Goal: Information Seeking & Learning: Compare options

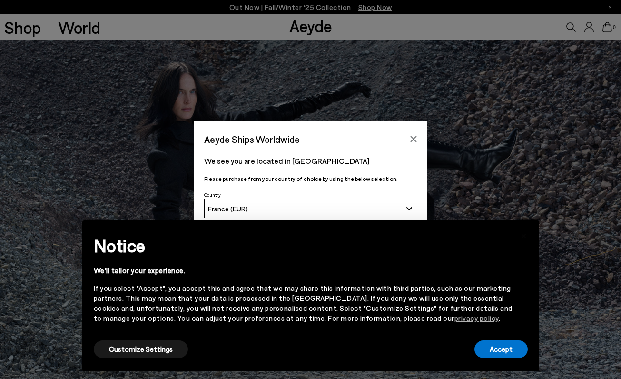
click at [498, 344] on button "Accept" at bounding box center [500, 349] width 53 height 18
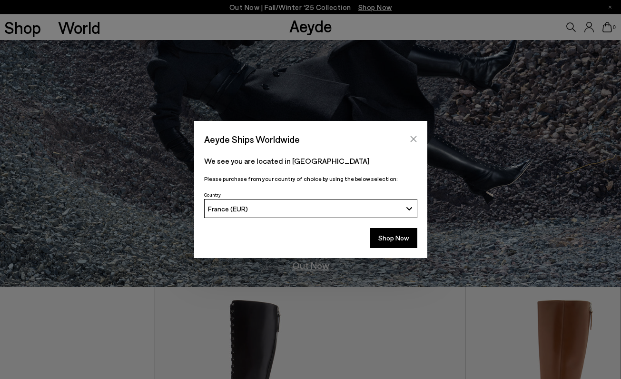
scroll to position [92, 0]
click at [411, 137] on icon "Close" at bounding box center [413, 139] width 6 height 6
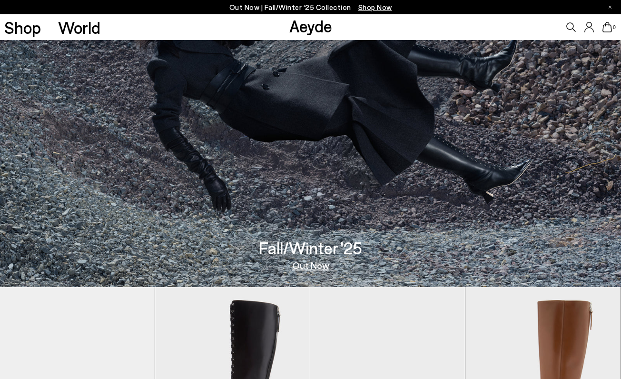
scroll to position [276, 0]
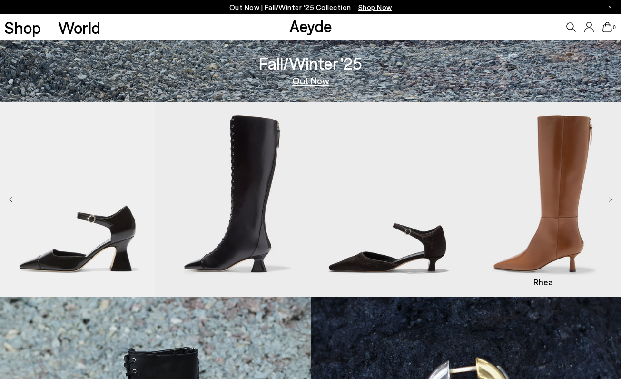
click at [561, 202] on img "4 / 8" at bounding box center [542, 199] width 155 height 195
click at [542, 220] on img "4 / 8" at bounding box center [542, 199] width 155 height 195
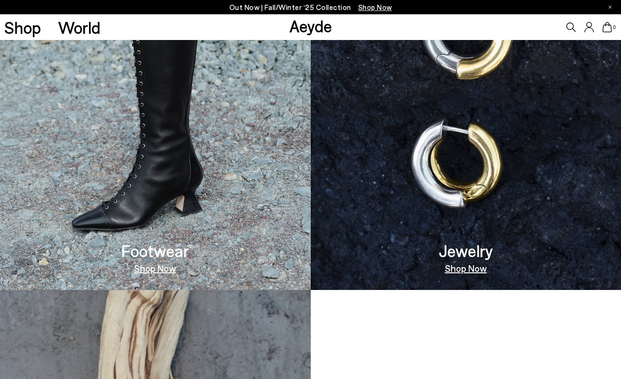
scroll to position [649, 0]
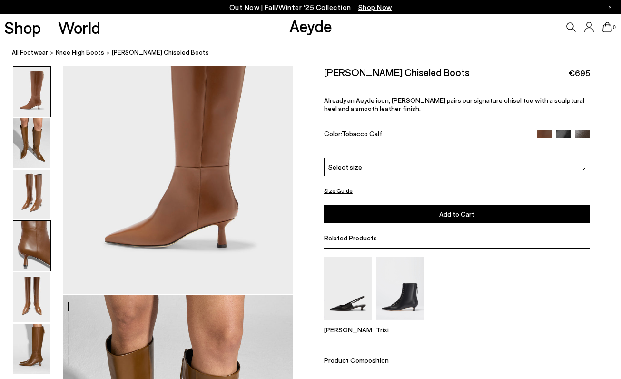
scroll to position [190, 0]
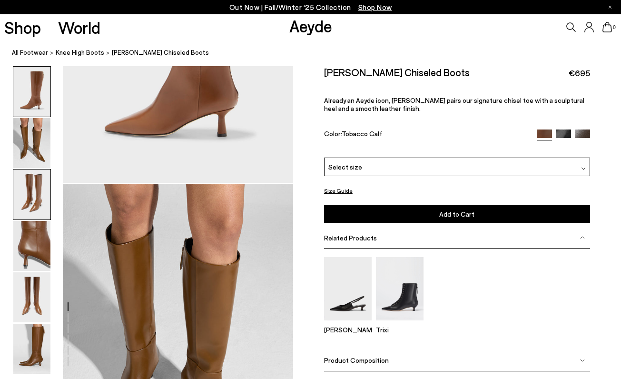
click at [31, 214] on img at bounding box center [31, 194] width 37 height 50
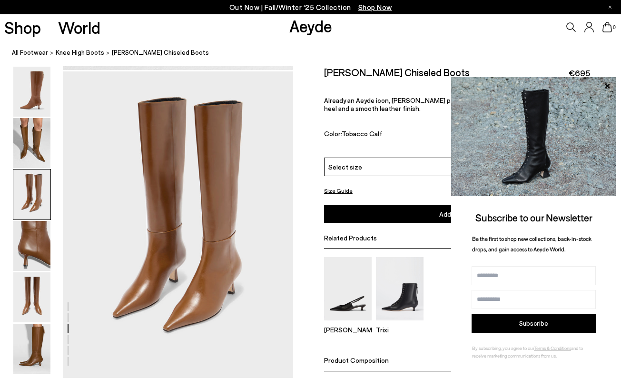
scroll to position [617, 0]
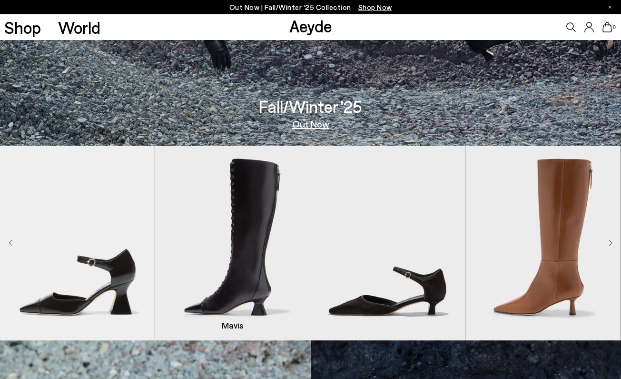
scroll to position [224, 0]
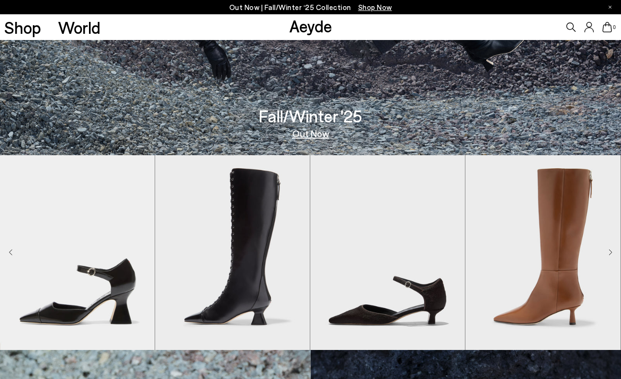
click at [567, 28] on icon at bounding box center [571, 27] width 10 height 10
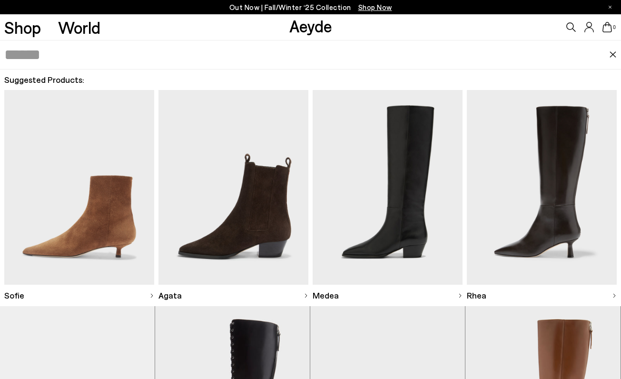
scroll to position [72, 0]
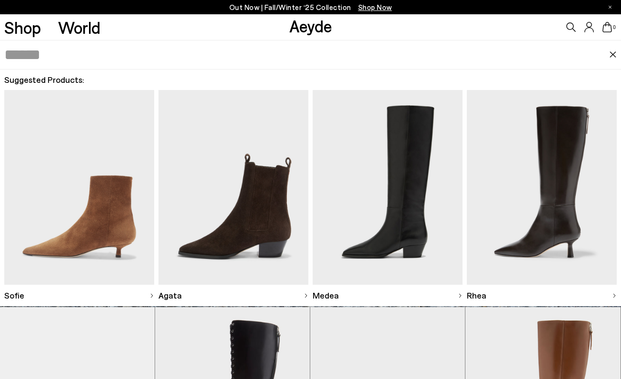
click at [574, 30] on icon at bounding box center [571, 27] width 10 height 10
click at [453, 48] on input "text" at bounding box center [306, 54] width 605 height 29
type input "*****"
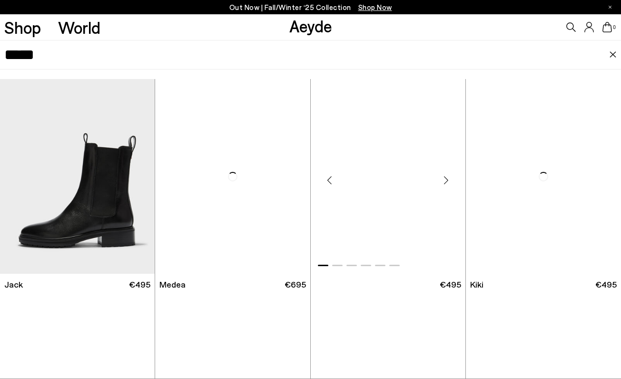
scroll to position [215, 0]
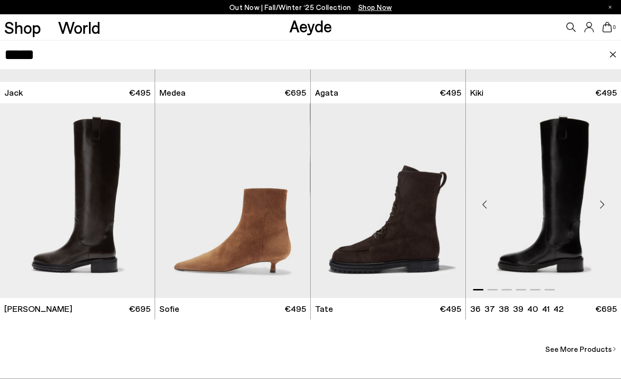
click at [601, 198] on div "Next slide" at bounding box center [602, 204] width 29 height 29
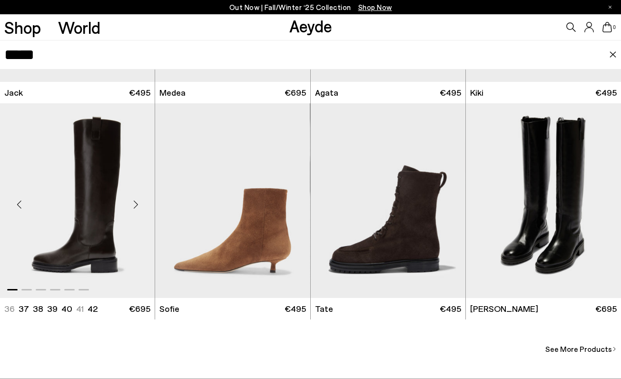
click at [137, 207] on div "Next slide" at bounding box center [135, 204] width 29 height 29
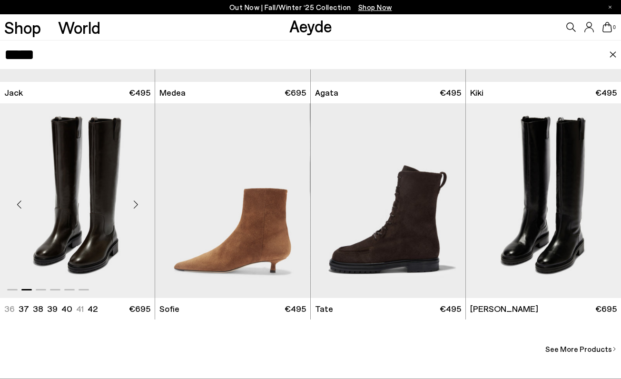
click at [137, 207] on div "Next slide" at bounding box center [135, 204] width 29 height 29
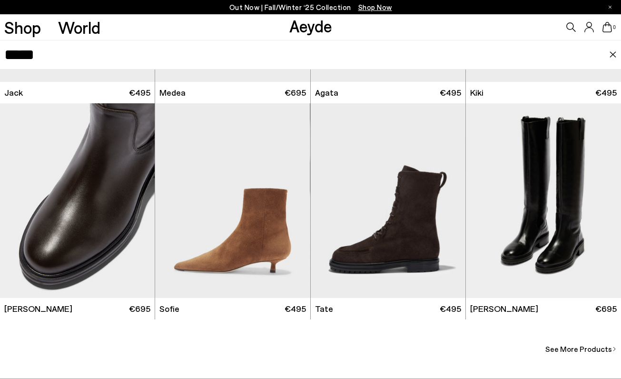
scroll to position [1548, 0]
click at [609, 346] on span "See More Products" at bounding box center [578, 348] width 67 height 11
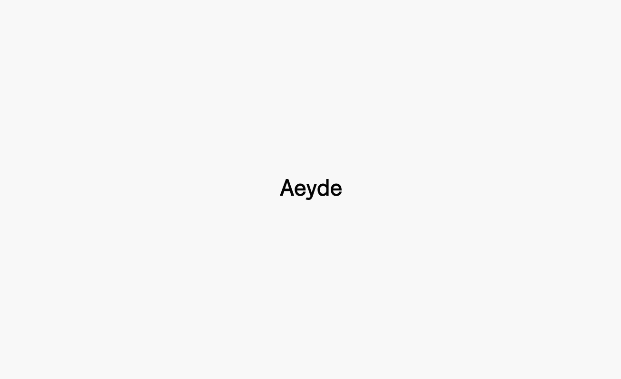
type input "*****"
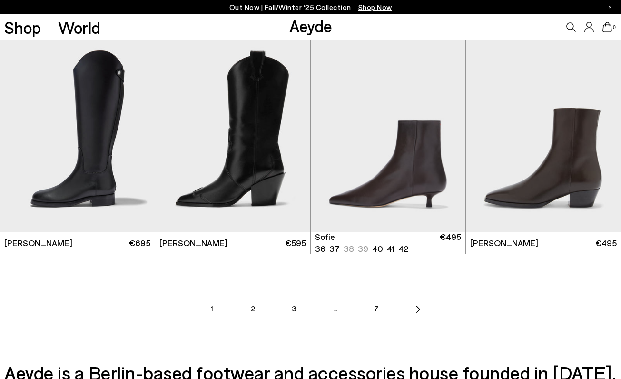
scroll to position [1145, 0]
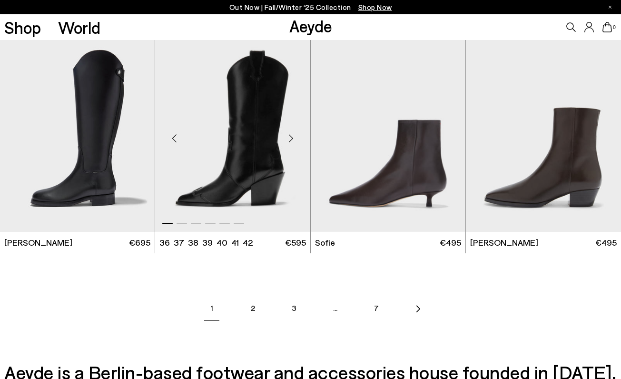
click at [290, 137] on div "Next slide" at bounding box center [291, 138] width 29 height 29
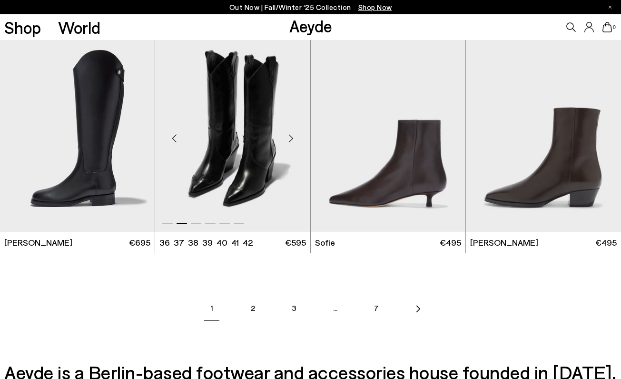
click at [290, 137] on div "Next slide" at bounding box center [291, 138] width 29 height 29
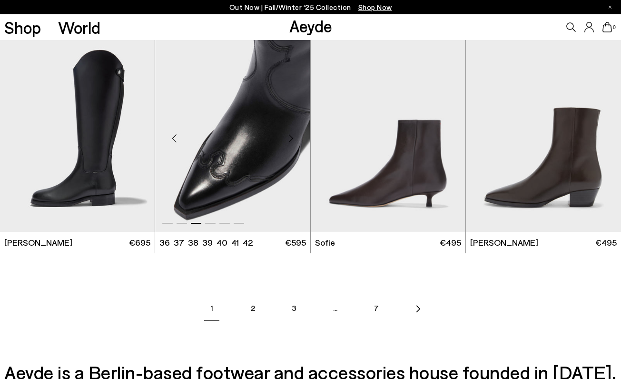
click at [198, 146] on img "3 / 6" at bounding box center [232, 134] width 155 height 195
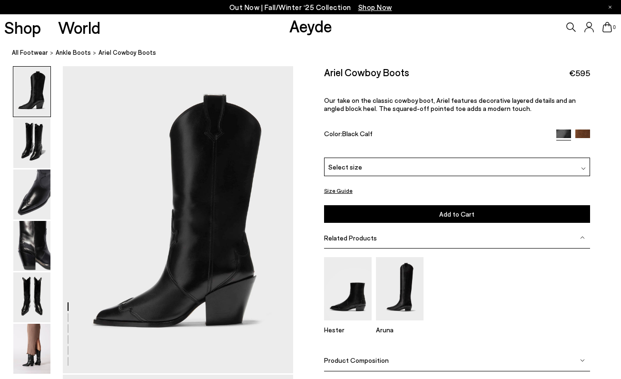
click at [42, 140] on img at bounding box center [31, 143] width 37 height 50
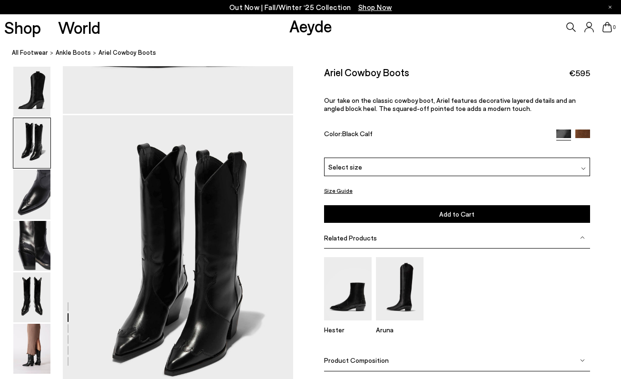
scroll to position [309, 0]
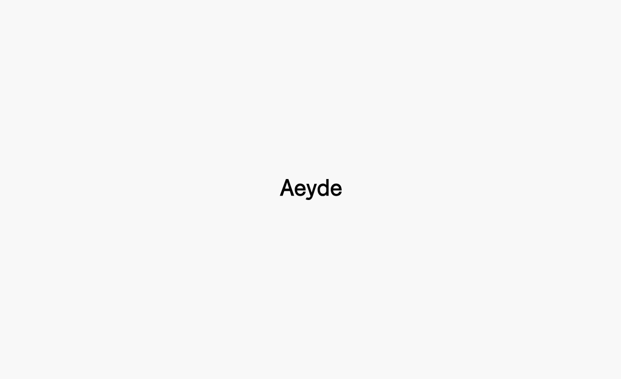
scroll to position [1145, 0]
type input "*****"
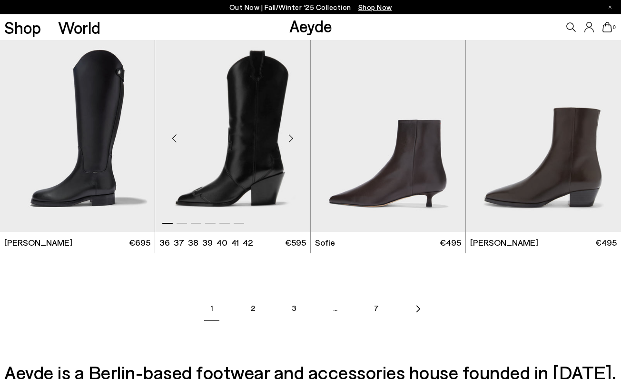
scroll to position [1192, 0]
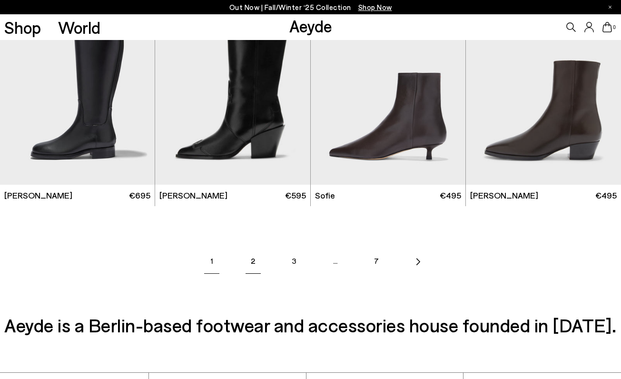
click at [246, 262] on link "2" at bounding box center [252, 260] width 33 height 33
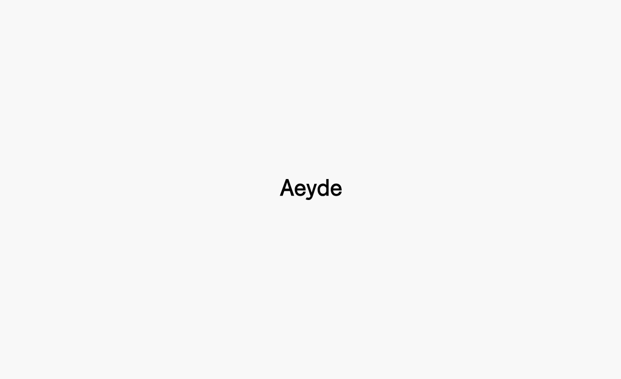
type input "*****"
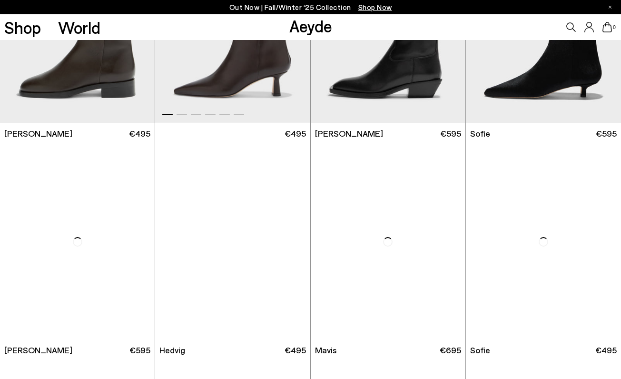
scroll to position [594, 0]
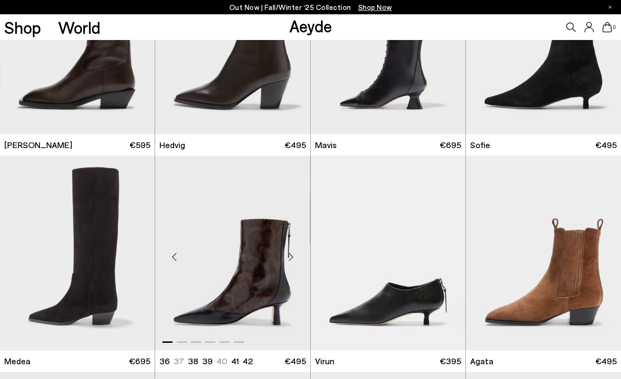
click at [280, 272] on img "1 / 6" at bounding box center [232, 253] width 155 height 195
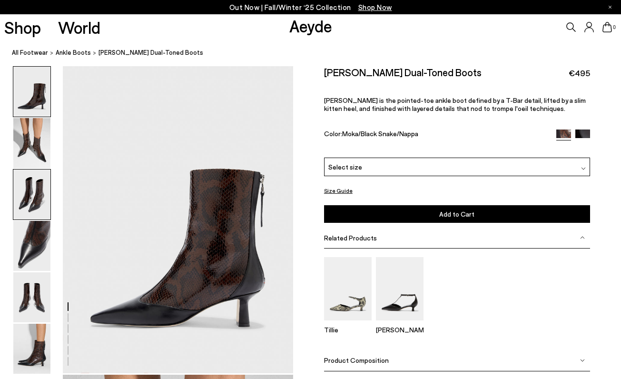
click at [30, 185] on img at bounding box center [31, 194] width 37 height 50
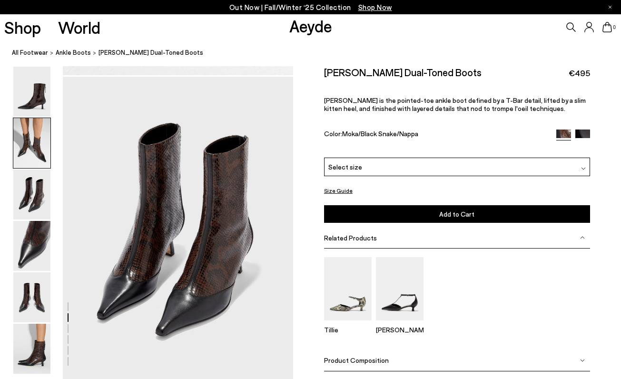
scroll to position [617, 0]
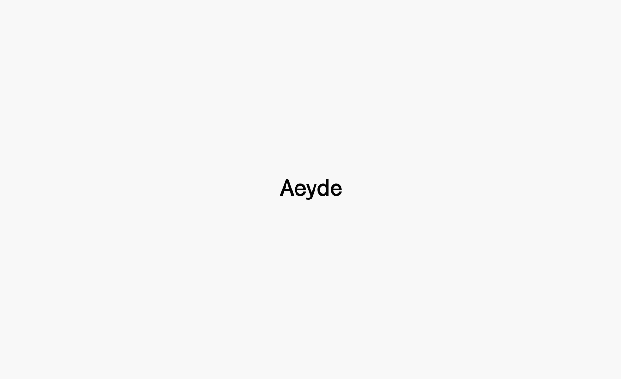
scroll to position [594, 0]
type input "*****"
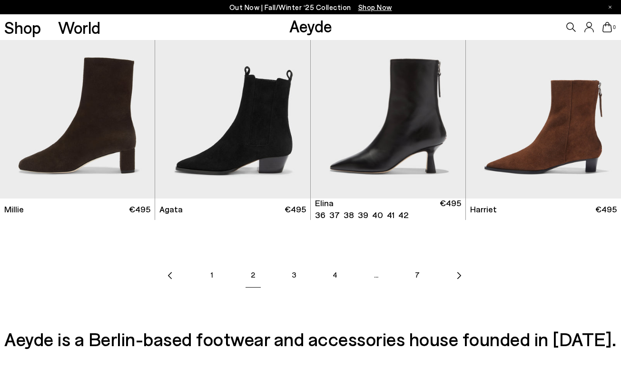
scroll to position [1178, 0]
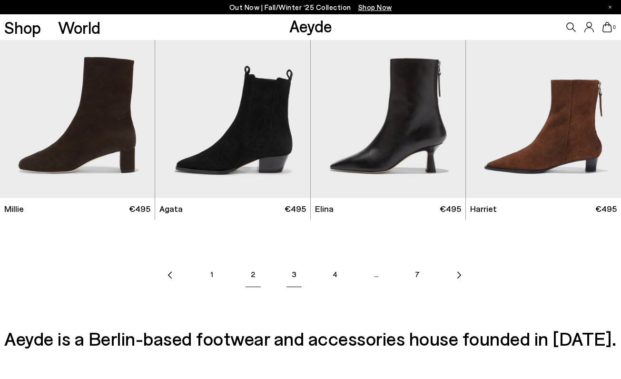
click at [292, 278] on link "3" at bounding box center [293, 273] width 33 height 33
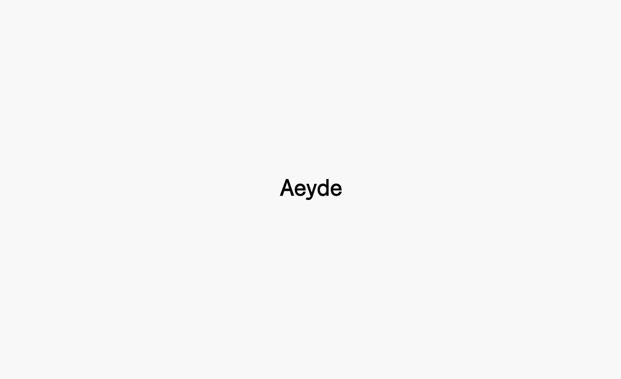
type input "*****"
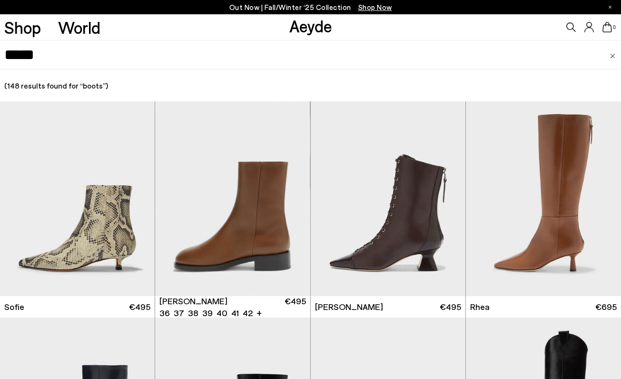
scroll to position [7, 0]
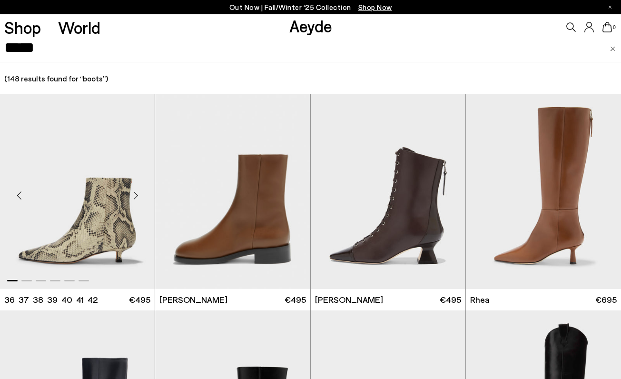
click at [89, 218] on img "1 / 6" at bounding box center [77, 191] width 155 height 195
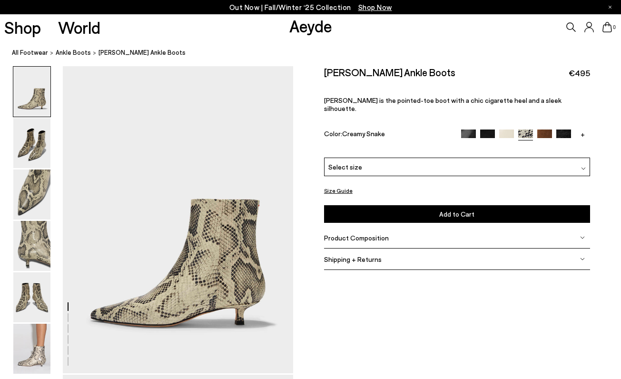
scroll to position [4, 0]
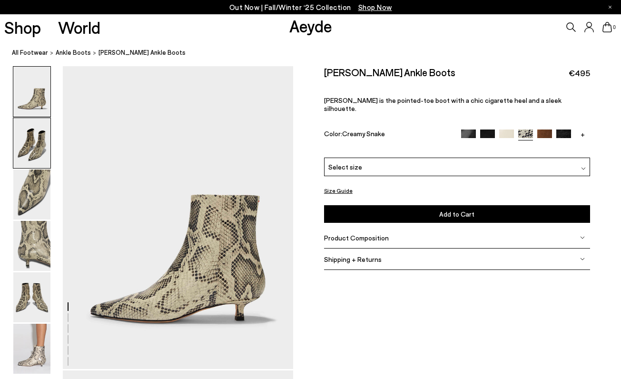
click at [31, 157] on img at bounding box center [31, 143] width 37 height 50
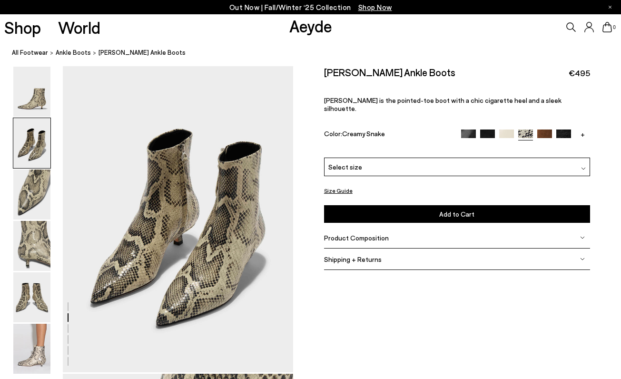
scroll to position [482, 0]
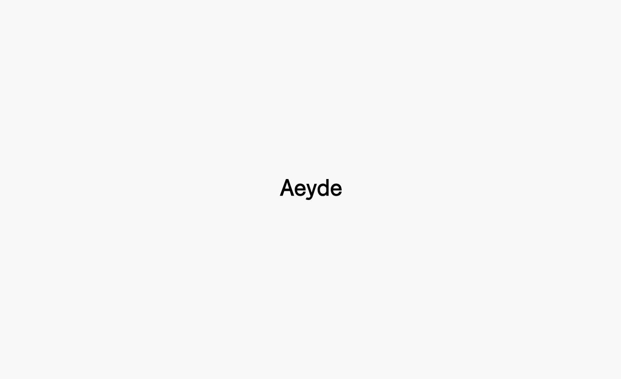
scroll to position [7, 0]
type input "*****"
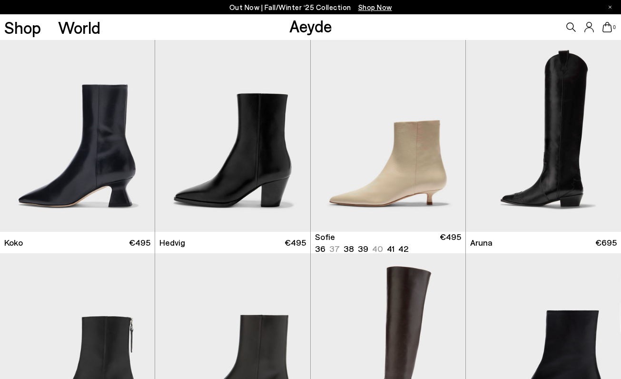
scroll to position [304, 0]
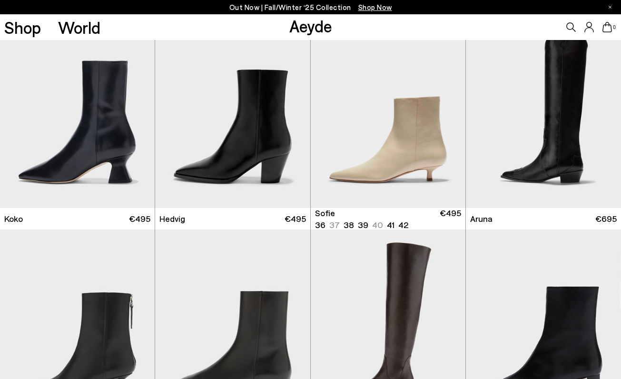
click at [347, 211] on link "Sofie 36 37 38 39 40" at bounding box center [388, 218] width 155 height 21
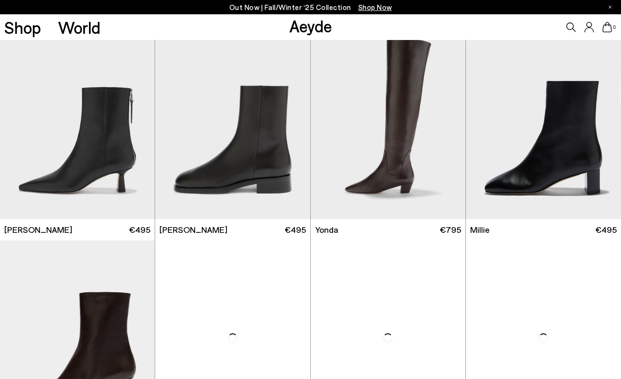
type input "*****"
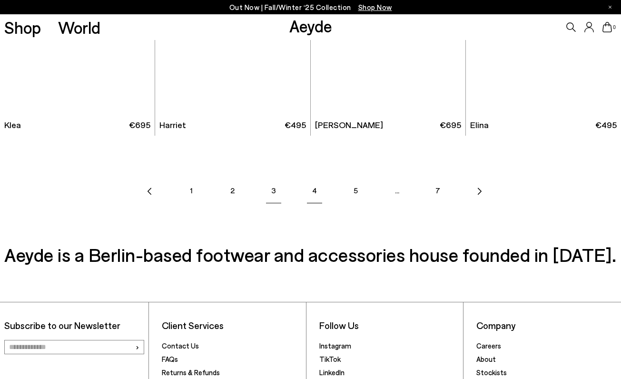
scroll to position [1263, 0]
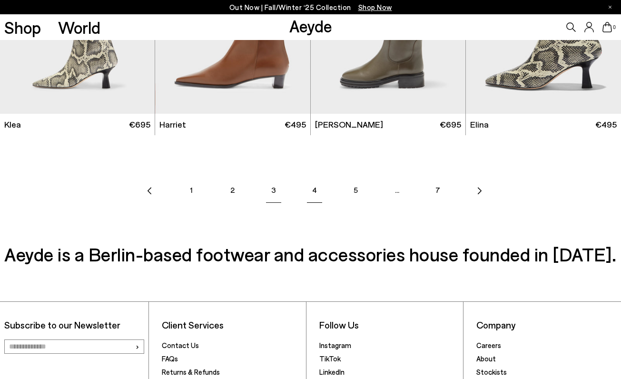
click at [314, 196] on link "4" at bounding box center [314, 189] width 33 height 33
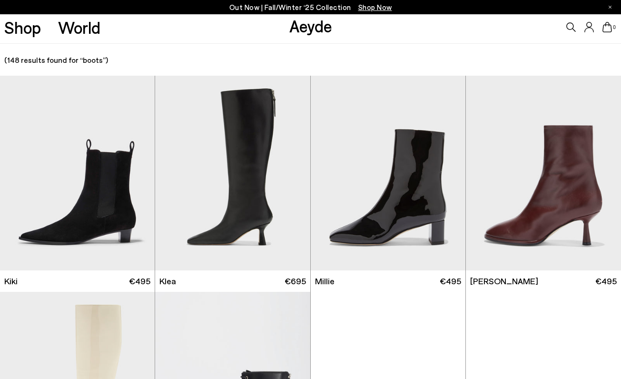
type input "*****"
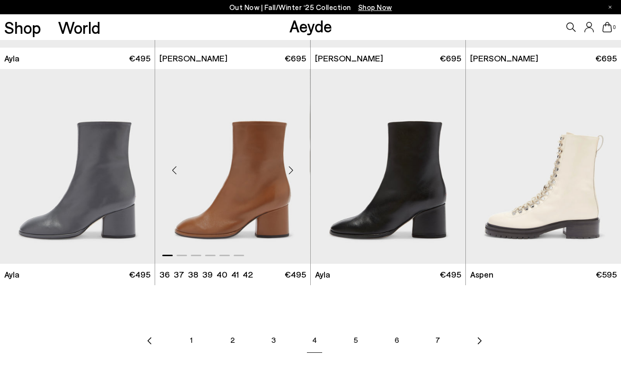
scroll to position [1113, 0]
click at [266, 172] on img "1 / 6" at bounding box center [232, 166] width 155 height 195
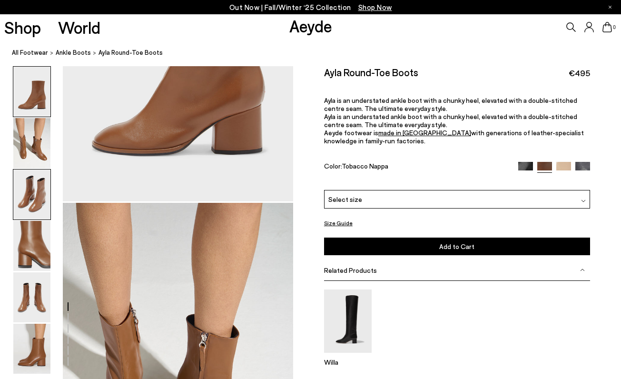
click at [32, 199] on img at bounding box center [31, 194] width 37 height 50
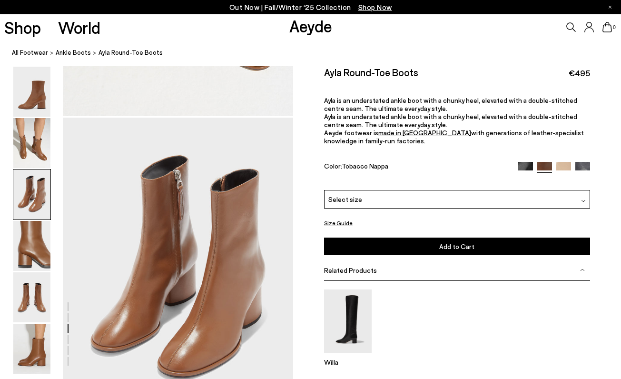
scroll to position [617, 0]
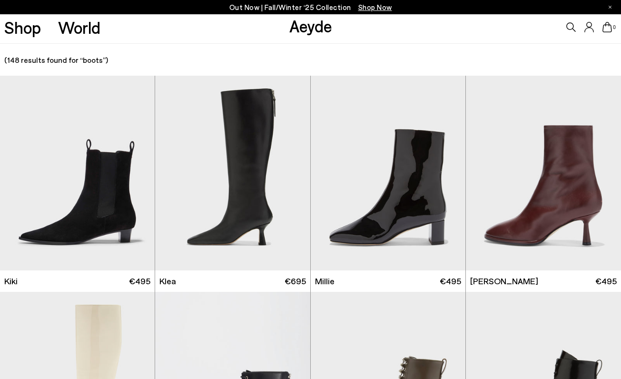
type input "*****"
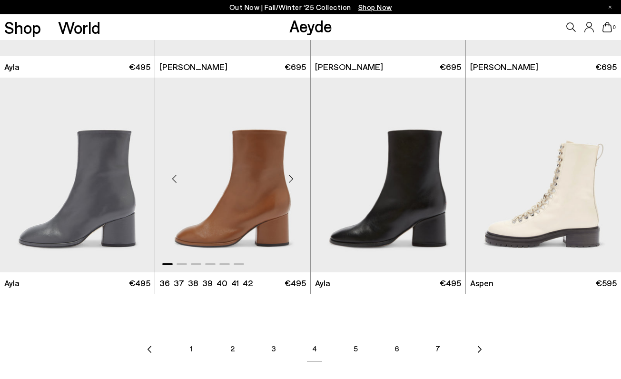
scroll to position [1113, 0]
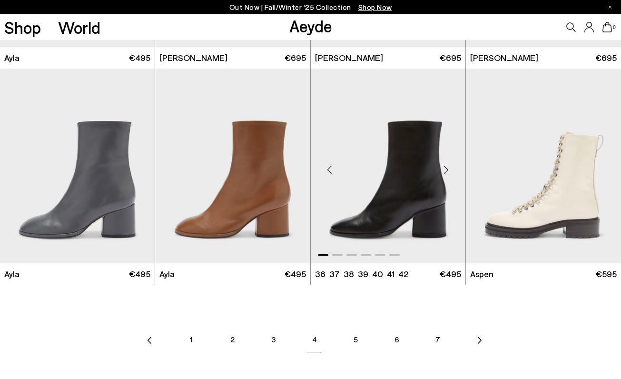
click at [393, 170] on img "1 / 6" at bounding box center [388, 166] width 155 height 195
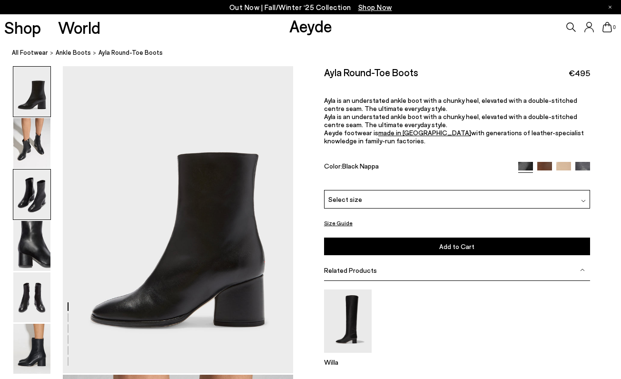
click at [42, 191] on img at bounding box center [31, 194] width 37 height 50
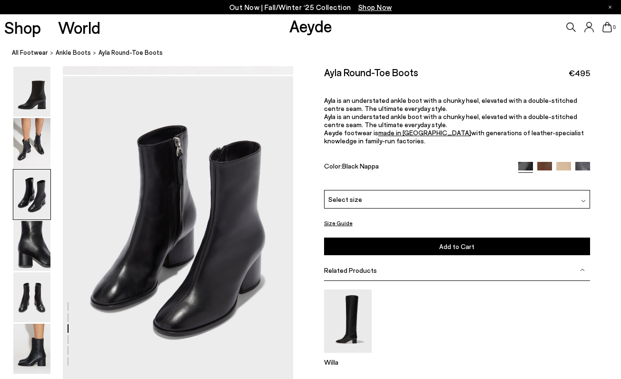
scroll to position [617, 0]
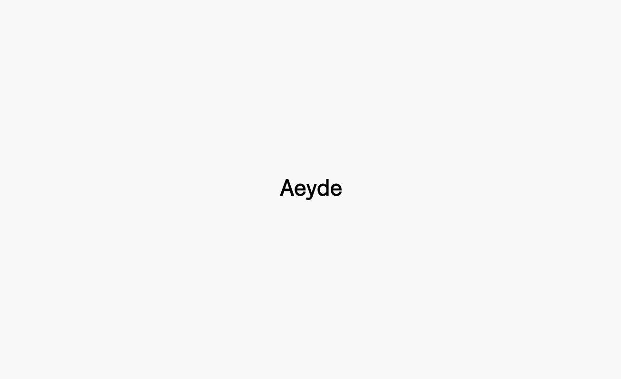
type input "*****"
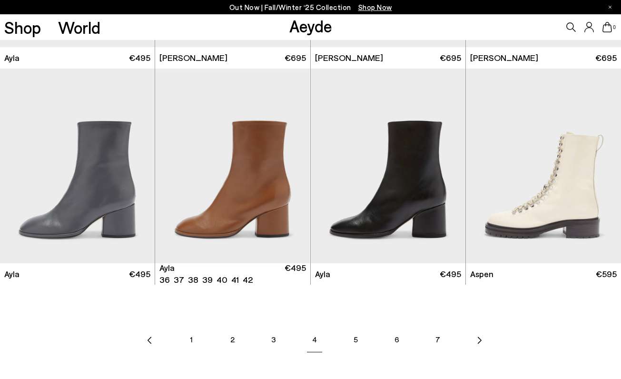
scroll to position [1136, 0]
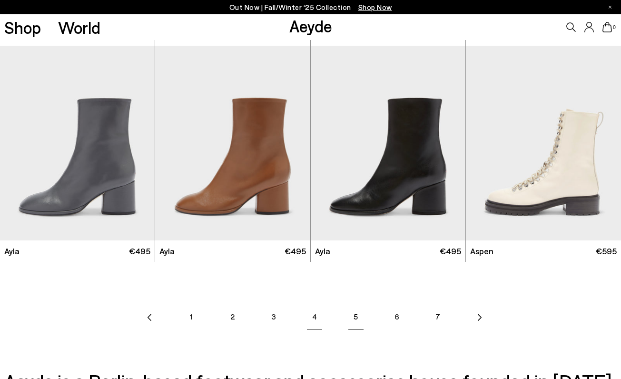
click at [349, 317] on link "5" at bounding box center [355, 316] width 33 height 33
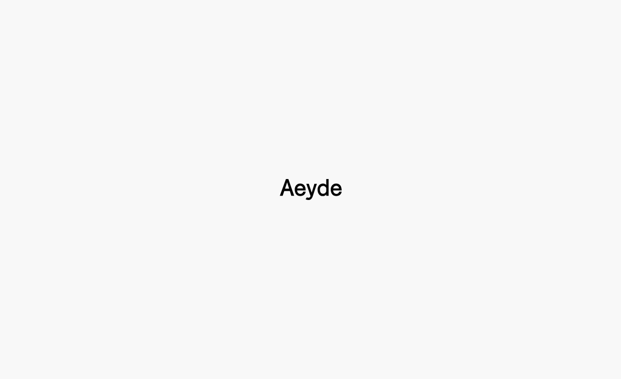
type input "*****"
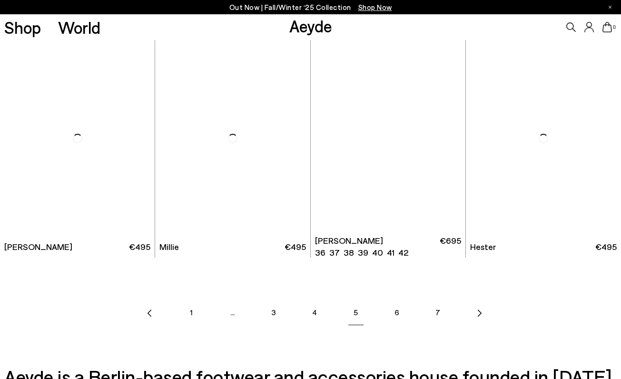
scroll to position [1141, 0]
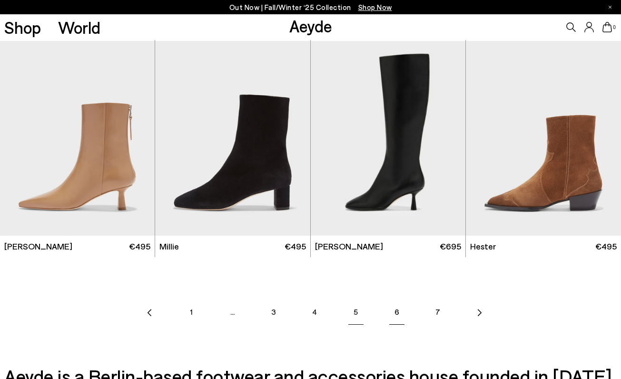
click at [394, 317] on link "6" at bounding box center [396, 311] width 33 height 33
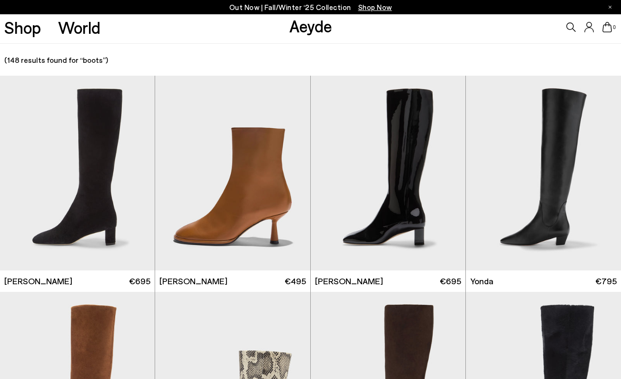
type input "*****"
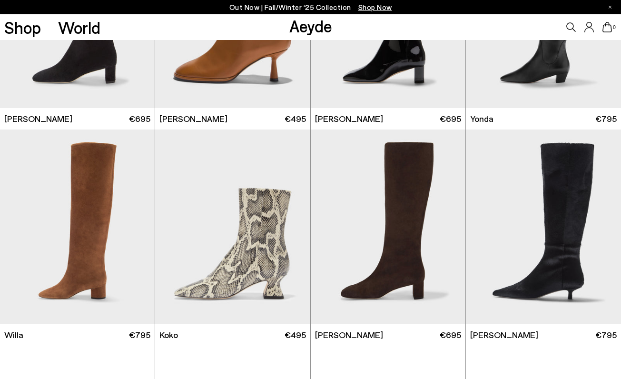
scroll to position [314, 0]
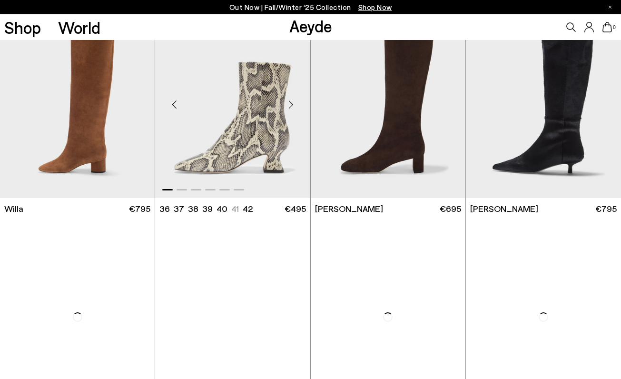
click at [243, 135] on img "1 / 6" at bounding box center [232, 100] width 155 height 195
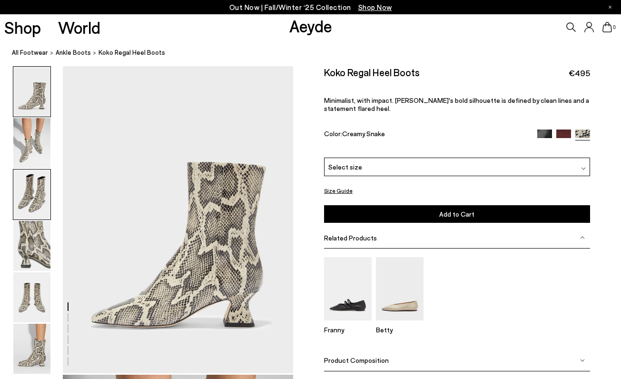
click at [36, 213] on img at bounding box center [31, 194] width 37 height 50
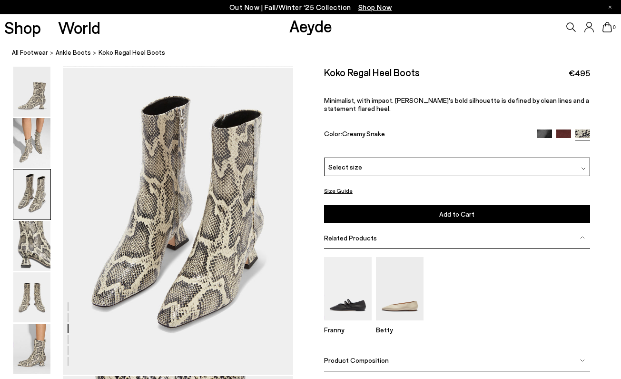
scroll to position [617, 0]
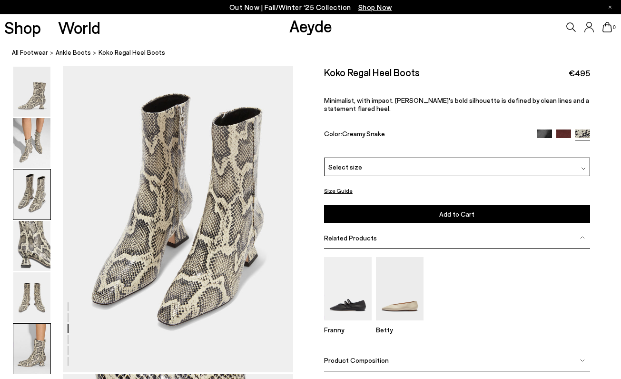
click at [37, 333] on img at bounding box center [31, 349] width 37 height 50
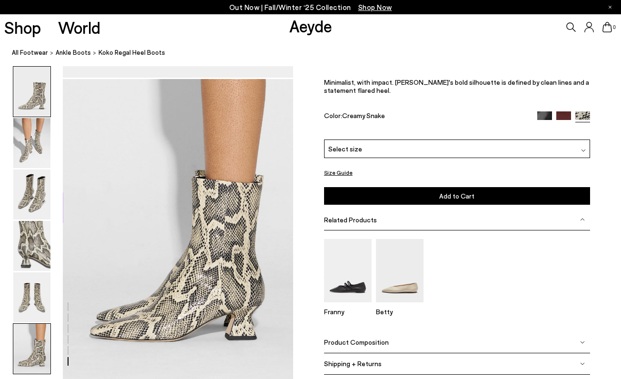
click at [27, 78] on img at bounding box center [31, 92] width 37 height 50
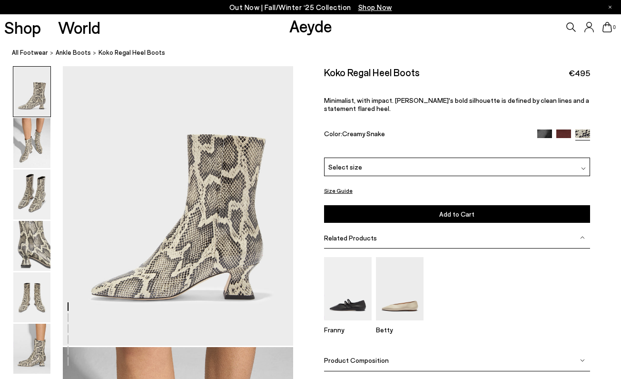
scroll to position [0, 0]
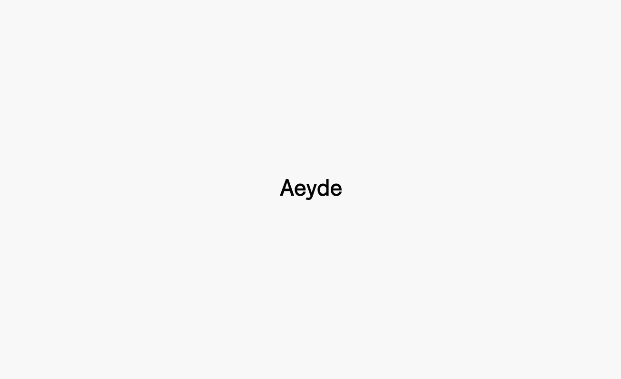
scroll to position [314, 0]
type input "*****"
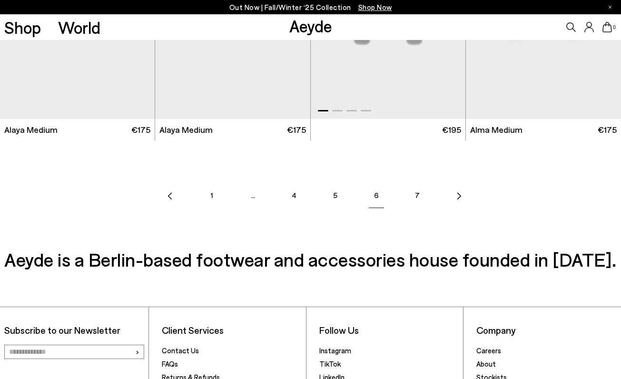
scroll to position [1259, 0]
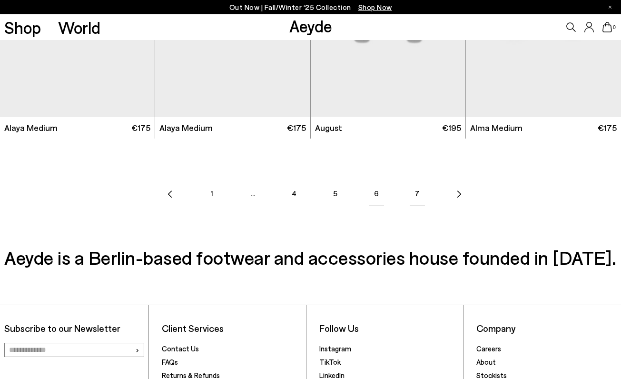
click at [416, 187] on link "7" at bounding box center [417, 193] width 33 height 33
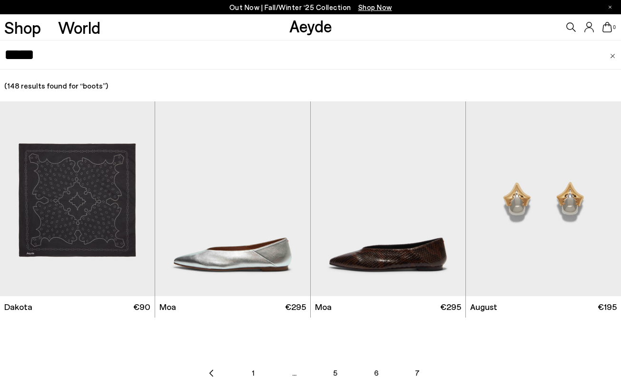
click at [33, 60] on input "*****" at bounding box center [310, 54] width 612 height 29
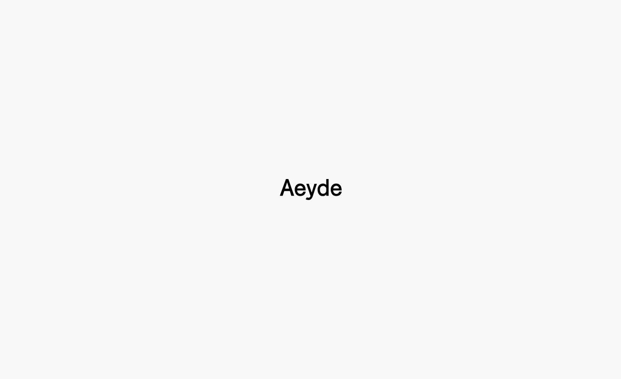
type input "*****"
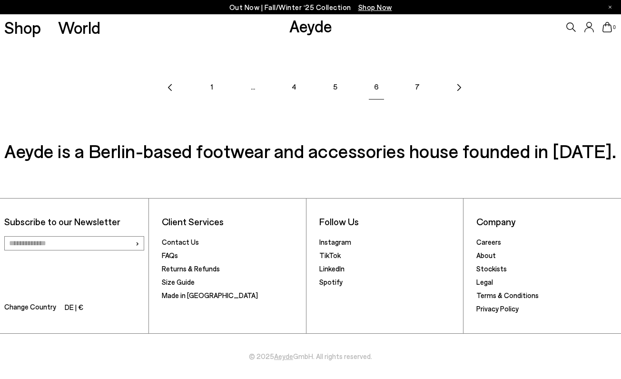
scroll to position [1309, 0]
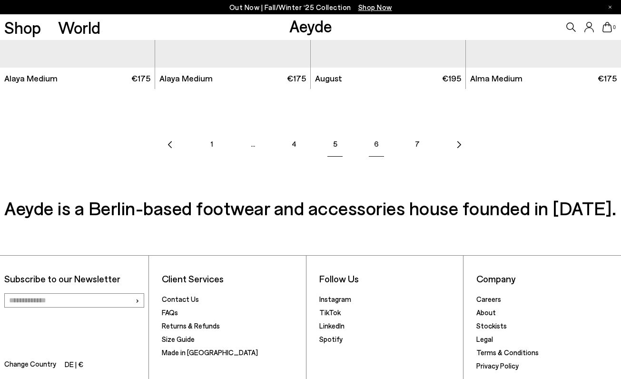
click at [334, 144] on link "5" at bounding box center [334, 143] width 33 height 33
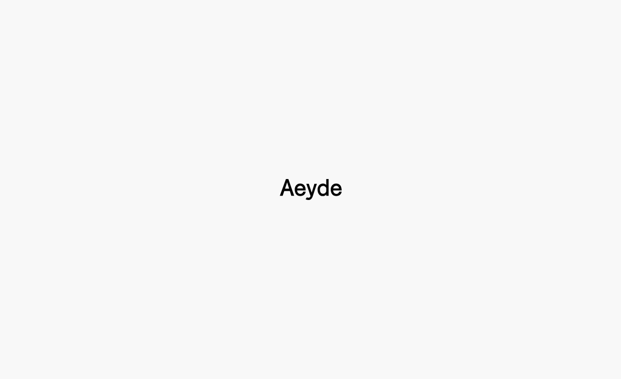
type input "*****"
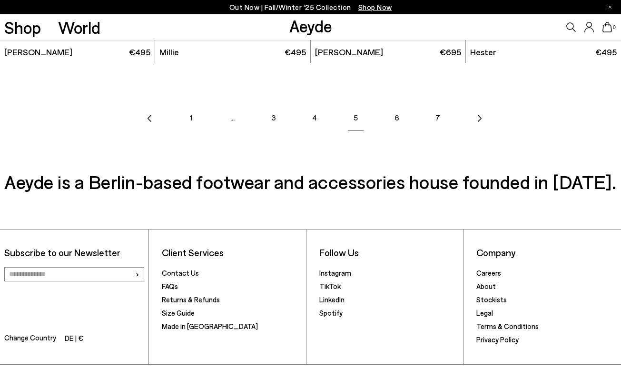
scroll to position [1366, 0]
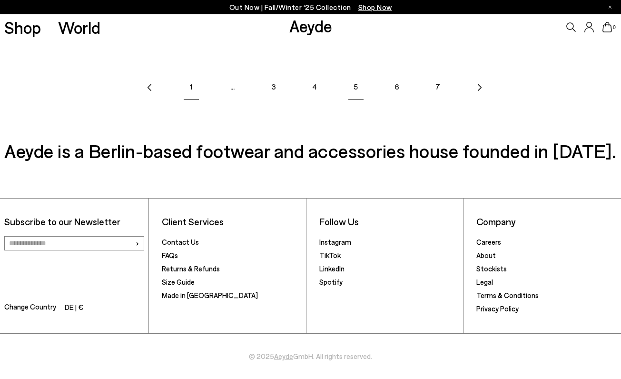
click at [190, 79] on link "1" at bounding box center [191, 86] width 33 height 33
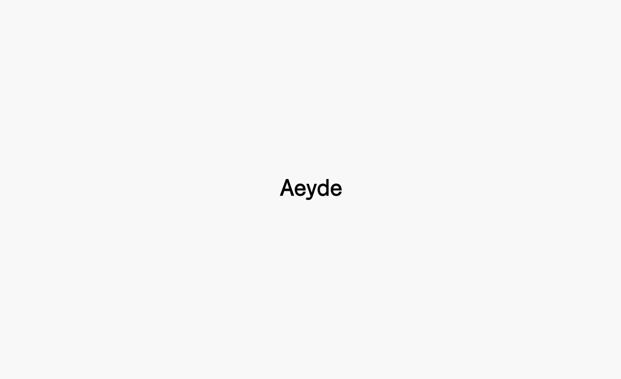
type input "*****"
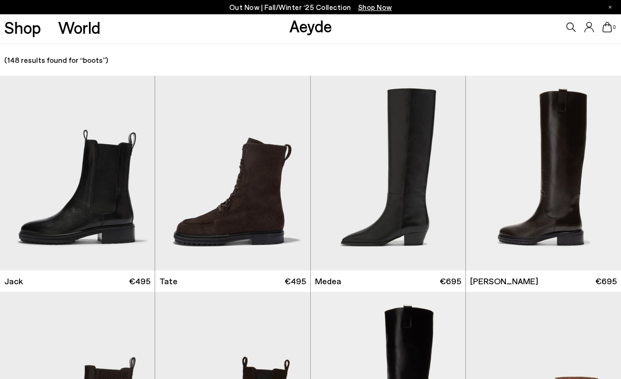
click at [260, 205] on img at bounding box center [232, 173] width 155 height 195
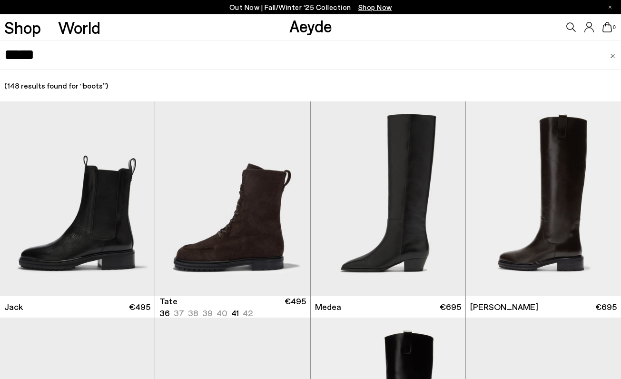
scroll to position [88, 0]
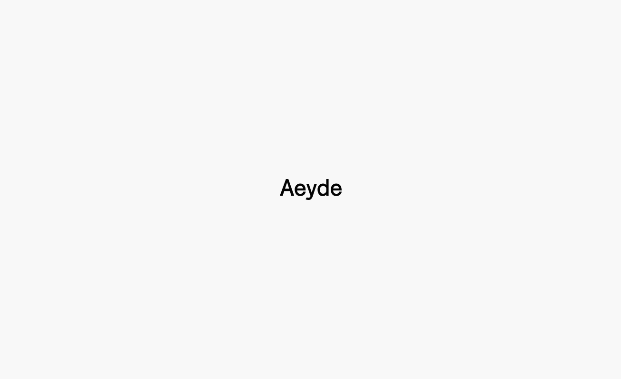
type input "*****"
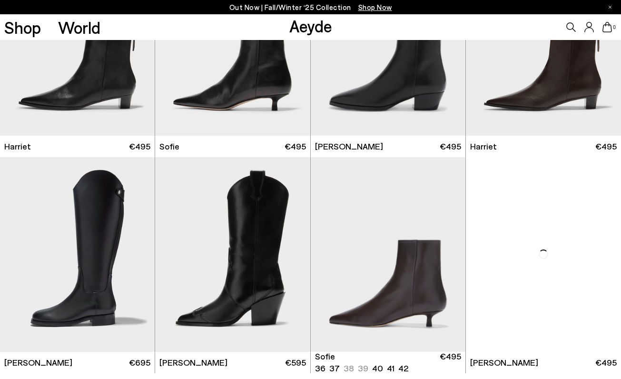
scroll to position [1053, 0]
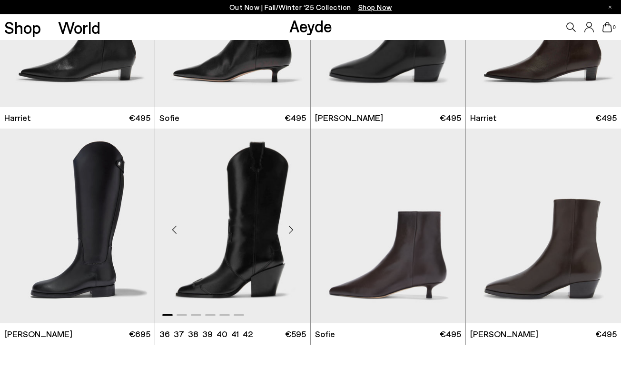
click at [252, 230] on img "1 / 6" at bounding box center [232, 225] width 155 height 195
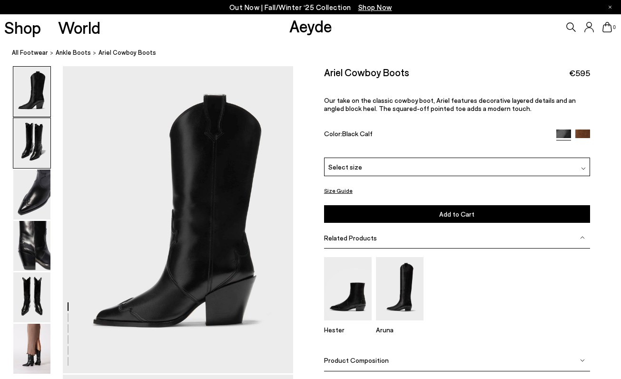
click at [36, 148] on img at bounding box center [31, 143] width 37 height 50
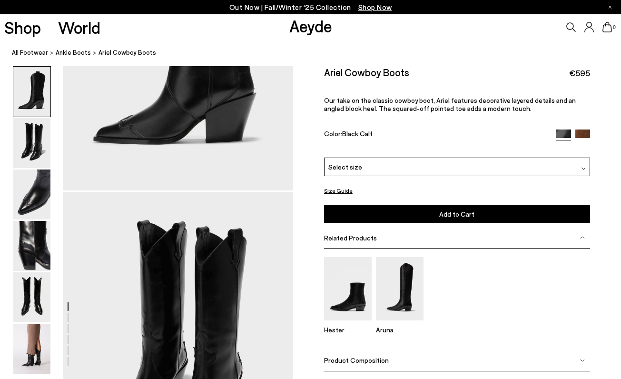
scroll to position [170, 0]
